Goal: Task Accomplishment & Management: Complete application form

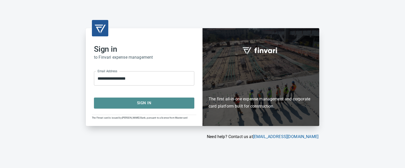
click at [140, 104] on span "Sign In" at bounding box center [144, 103] width 89 height 7
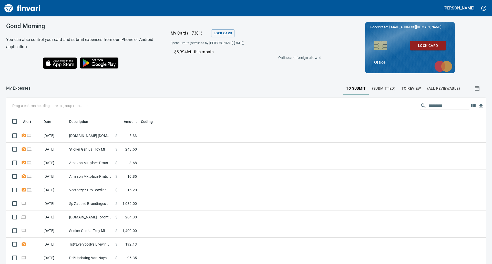
scroll to position [58, 0]
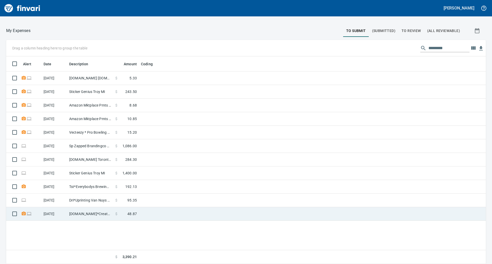
click at [85, 168] on td "[DOMAIN_NAME]*CreatypeStudi [GEOGRAPHIC_DATA] [GEOGRAPHIC_DATA]" at bounding box center [90, 214] width 46 height 14
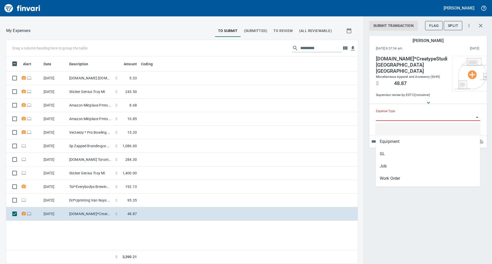
scroll to position [204, 344]
click at [405, 117] on input "Expense Type" at bounding box center [425, 117] width 98 height 7
click at [404, 150] on li "GL" at bounding box center [428, 154] width 104 height 12
type input "**"
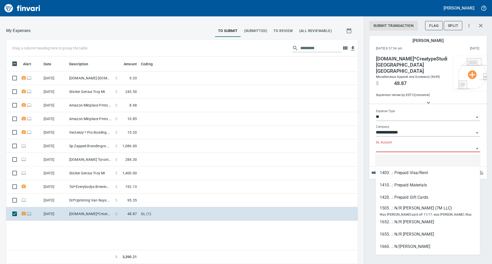
click at [405, 147] on input "GL Account" at bounding box center [425, 148] width 98 height 7
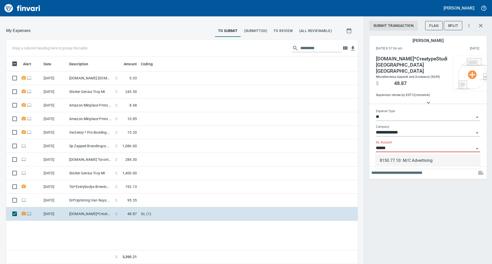
click at [405, 159] on li "8150.77.10: M/C Advertising" at bounding box center [428, 161] width 104 height 12
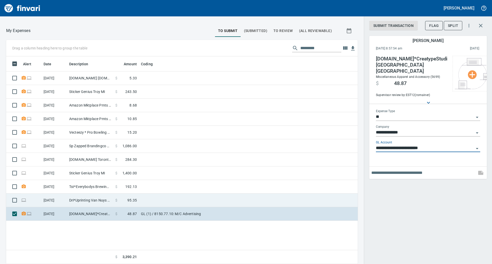
type input "**********"
click at [113, 168] on td "Dri*Uprinting Van Nuys CA" at bounding box center [90, 201] width 46 height 14
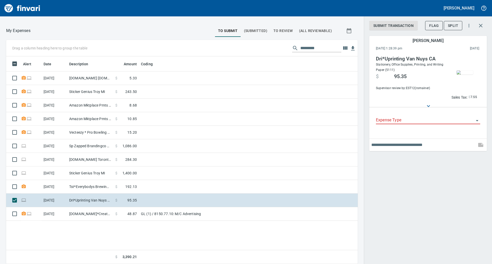
scroll to position [204, 344]
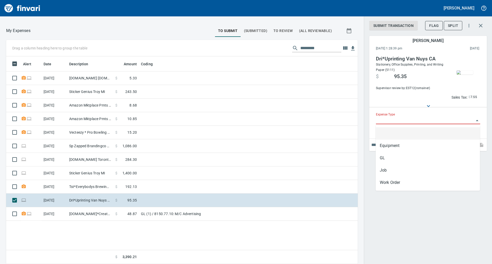
click at [405, 121] on input "Expense Type" at bounding box center [425, 120] width 98 height 7
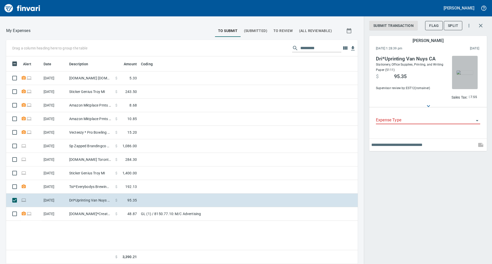
click at [405, 75] on img "button" at bounding box center [465, 72] width 16 height 4
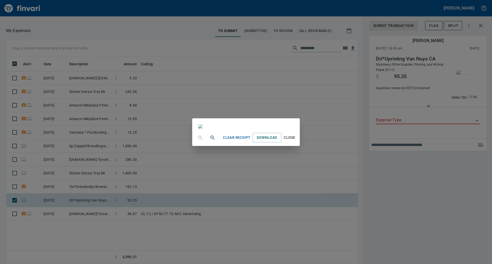
scroll to position [170, 0]
click at [296, 141] on span "Close" at bounding box center [289, 138] width 12 height 6
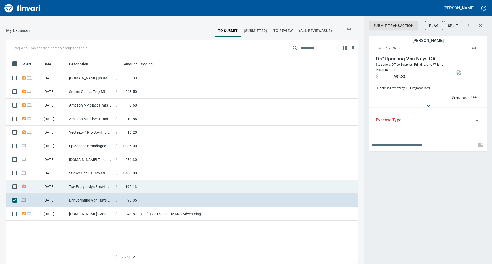
click at [160, 168] on td at bounding box center [203, 187] width 128 height 14
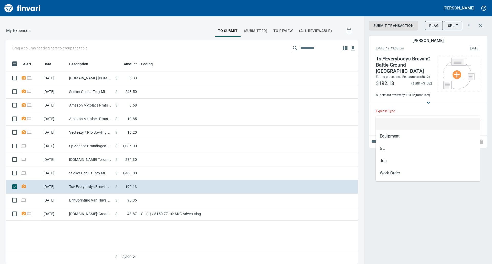
scroll to position [204, 344]
click at [405, 114] on input "Expense Type" at bounding box center [425, 117] width 98 height 7
click at [405, 150] on li "GL" at bounding box center [428, 149] width 104 height 12
type input "**"
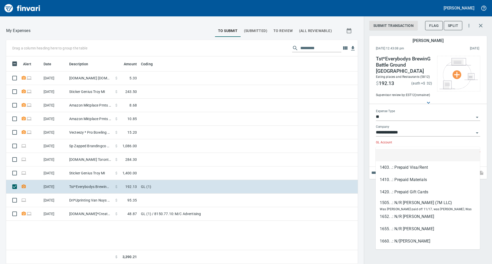
click at [403, 145] on input "GL Account" at bounding box center [425, 148] width 98 height 7
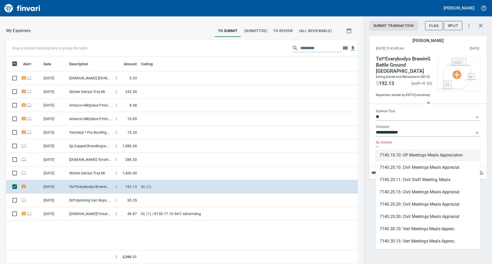
type input "*"
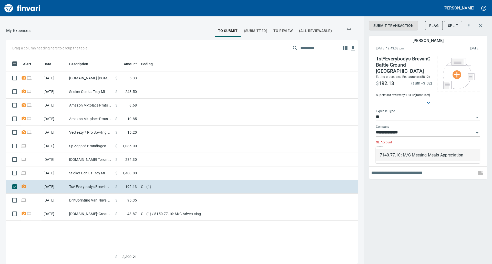
click at [405, 154] on li "7140.77.10: M/C Meeting Meals Appreciation" at bounding box center [428, 155] width 104 height 12
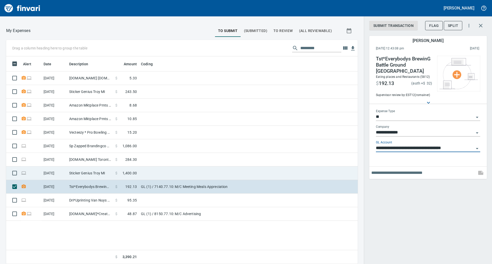
type input "**********"
click at [238, 168] on td at bounding box center [203, 174] width 128 height 14
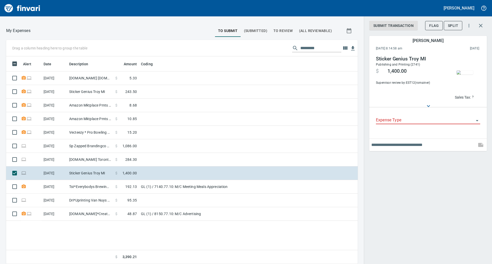
scroll to position [204, 344]
click at [405, 122] on input "Expense Type" at bounding box center [425, 120] width 98 height 7
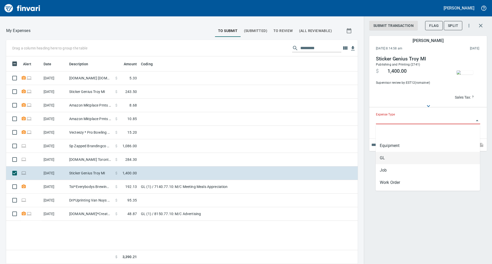
click at [402, 155] on li "GL" at bounding box center [428, 158] width 104 height 12
type input "**"
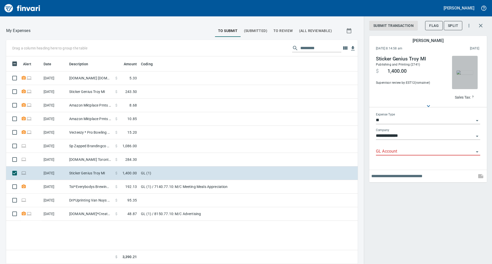
click at [405, 70] on img "button" at bounding box center [465, 72] width 16 height 4
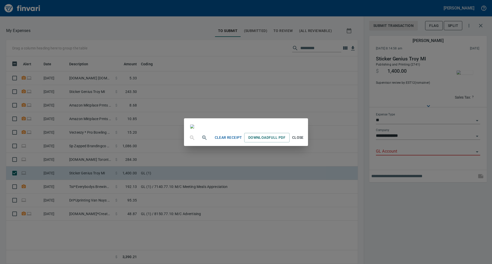
scroll to position [37, 0]
click at [405, 168] on div "Clear Receipt Download Full PDF Close" at bounding box center [246, 132] width 492 height 264
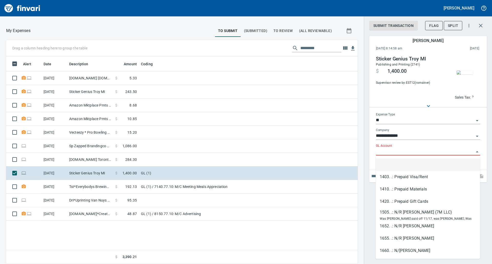
click at [405, 151] on input "GL Account" at bounding box center [425, 151] width 98 height 7
type input "*"
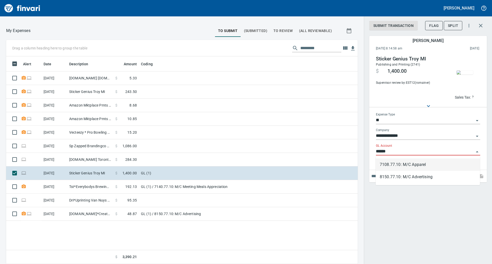
scroll to position [204, 344]
click at [405, 165] on li "8150.77.10: M/C Advertising" at bounding box center [428, 165] width 104 height 12
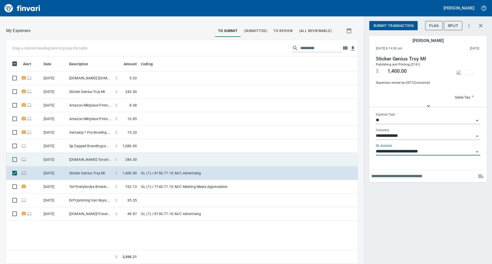
type input "**********"
click at [203, 155] on td at bounding box center [203, 160] width 128 height 14
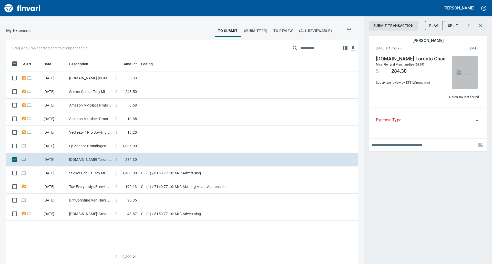
click at [405, 74] on img "button" at bounding box center [465, 72] width 16 height 4
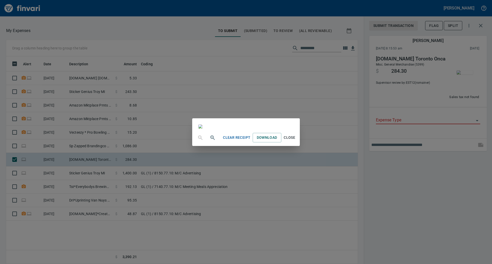
click at [405, 124] on div "Clear Receipt Download Close" at bounding box center [246, 132] width 492 height 264
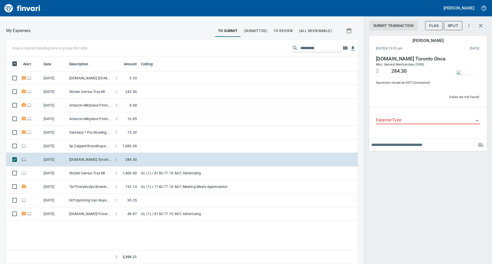
scroll to position [204, 344]
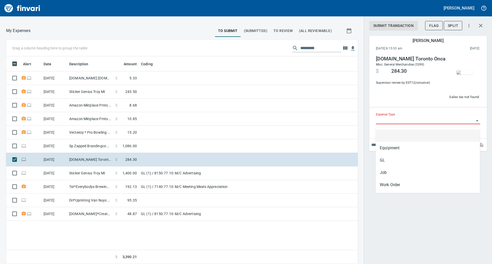
click at [405, 122] on input "Expense Type" at bounding box center [425, 120] width 98 height 7
click at [405, 159] on li "GL" at bounding box center [428, 160] width 104 height 12
type input "**"
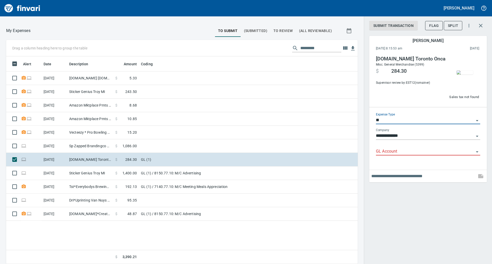
click at [405, 152] on input "GL Account" at bounding box center [425, 151] width 98 height 7
click at [405, 167] on li "8150.77.10: M/C Advertising" at bounding box center [428, 167] width 104 height 12
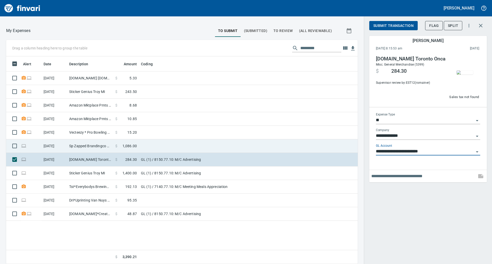
type input "**********"
click at [286, 148] on td at bounding box center [312, 146] width 91 height 14
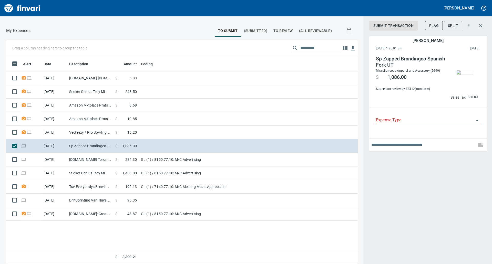
click at [405, 125] on div "Expense Type" at bounding box center [428, 121] width 104 height 16
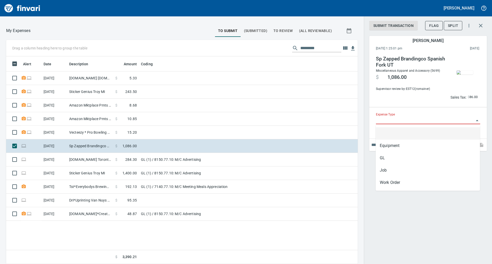
click at [405, 120] on input "Expense Type" at bounding box center [425, 120] width 98 height 7
click at [405, 155] on li "GL" at bounding box center [428, 158] width 104 height 12
type input "**"
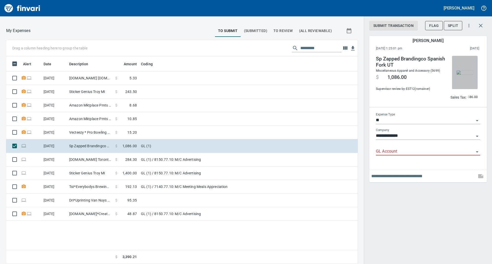
click at [405, 75] on img "button" at bounding box center [465, 72] width 16 height 4
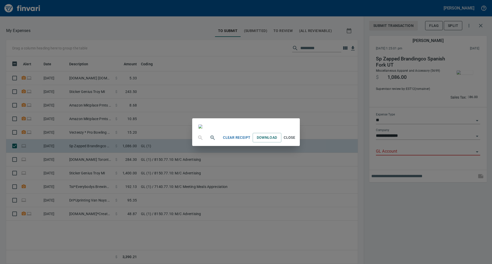
scroll to position [0, 0]
click at [405, 97] on div "Clear Receipt Download Close" at bounding box center [246, 132] width 492 height 264
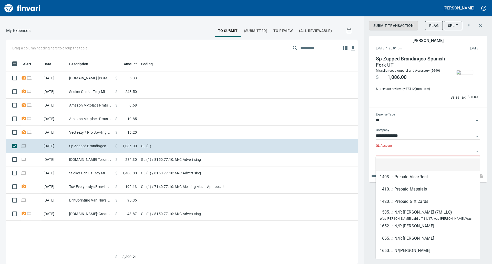
scroll to position [204, 344]
click at [405, 153] on input "GL Account" at bounding box center [425, 151] width 98 height 7
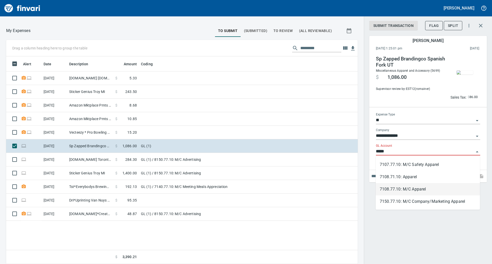
click at [405, 168] on li "7108.77.10: M/C Apparel" at bounding box center [428, 189] width 104 height 12
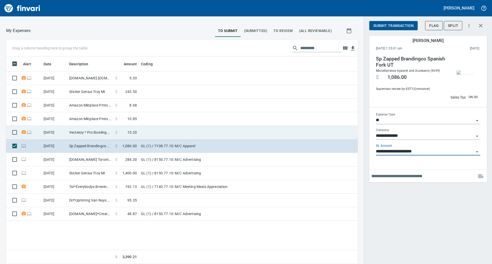
type input "**********"
click at [154, 128] on td at bounding box center [203, 133] width 128 height 14
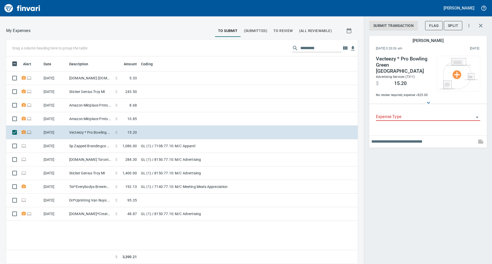
scroll to position [204, 344]
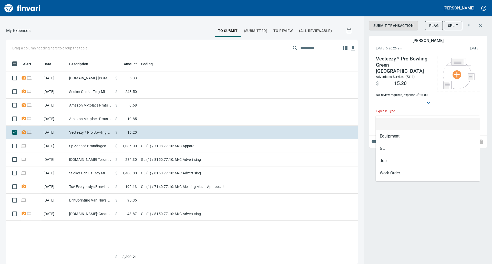
click at [405, 114] on input "Expense Type" at bounding box center [425, 117] width 98 height 7
click at [405, 147] on li "GL" at bounding box center [428, 149] width 104 height 12
type input "**"
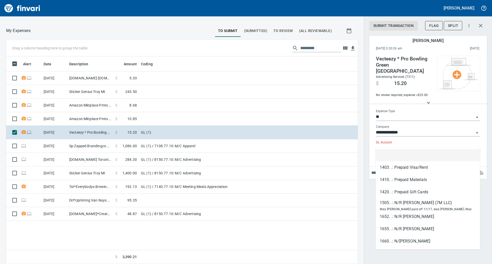
click at [405, 145] on input "GL Account" at bounding box center [425, 148] width 98 height 7
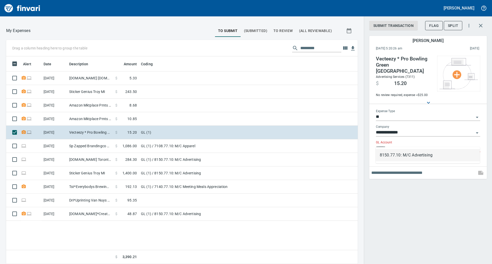
click at [405, 154] on li "8150.77.10: M/C Advertising" at bounding box center [428, 155] width 104 height 12
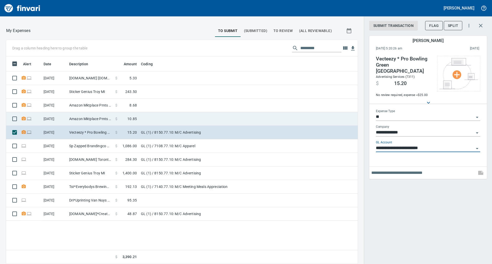
type input "**********"
click at [177, 123] on td at bounding box center [203, 119] width 128 height 14
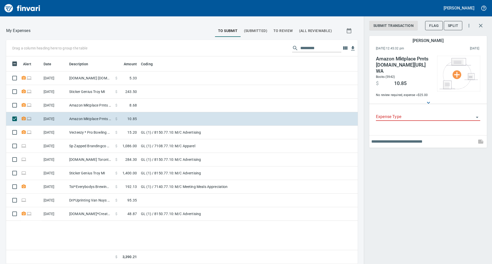
scroll to position [204, 344]
click at [405, 114] on input "Expense Type" at bounding box center [425, 117] width 98 height 7
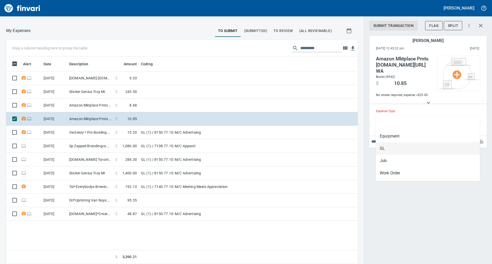
click at [405, 146] on li "GL" at bounding box center [428, 149] width 104 height 12
type input "**"
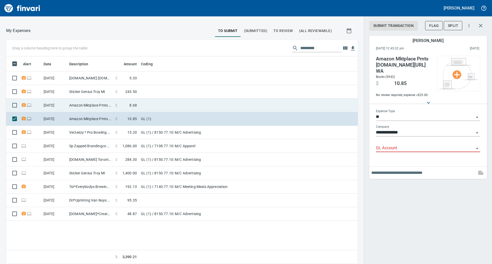
click at [176, 100] on td at bounding box center [203, 106] width 128 height 14
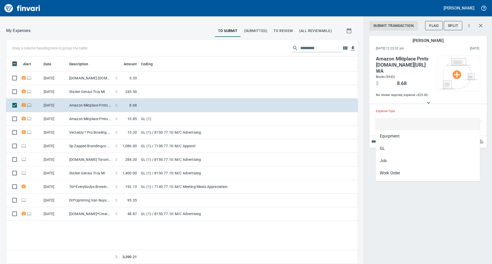
scroll to position [204, 344]
click at [405, 114] on input "Expense Type" at bounding box center [425, 117] width 98 height 7
click at [390, 150] on li "GL" at bounding box center [428, 149] width 104 height 12
type input "**"
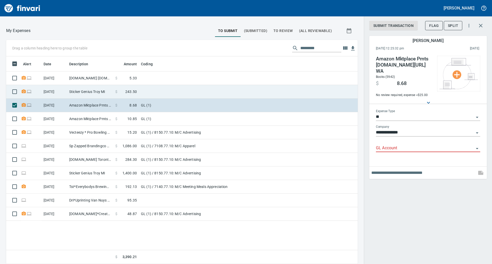
click at [151, 93] on td at bounding box center [203, 92] width 128 height 14
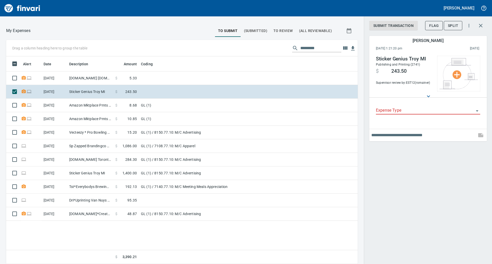
scroll to position [204, 344]
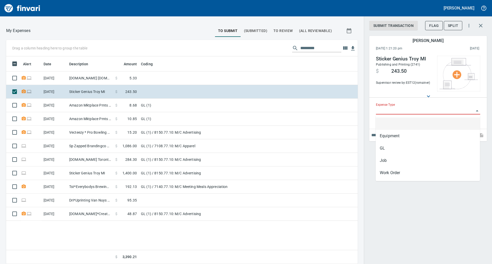
click at [405, 112] on input "Expense Type" at bounding box center [425, 110] width 98 height 7
click at [405, 147] on li "GL" at bounding box center [428, 148] width 104 height 12
type input "**"
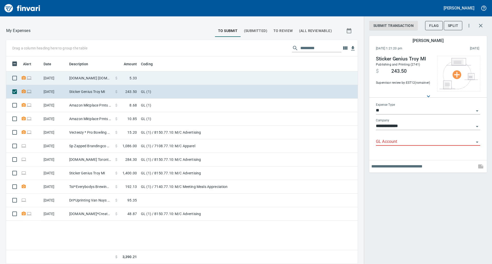
click at [156, 80] on td at bounding box center [203, 79] width 128 height 14
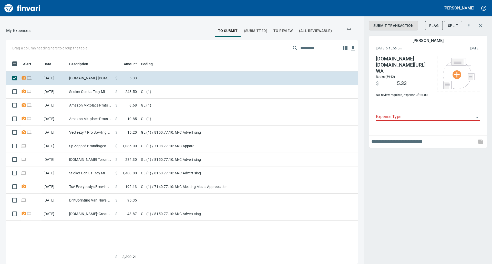
scroll to position [204, 344]
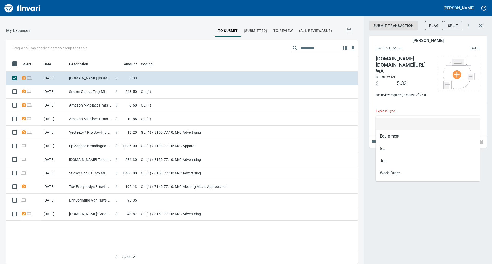
click at [405, 114] on input "Expense Type" at bounding box center [425, 117] width 98 height 7
click at [400, 148] on li "GL" at bounding box center [428, 149] width 104 height 12
type input "**"
